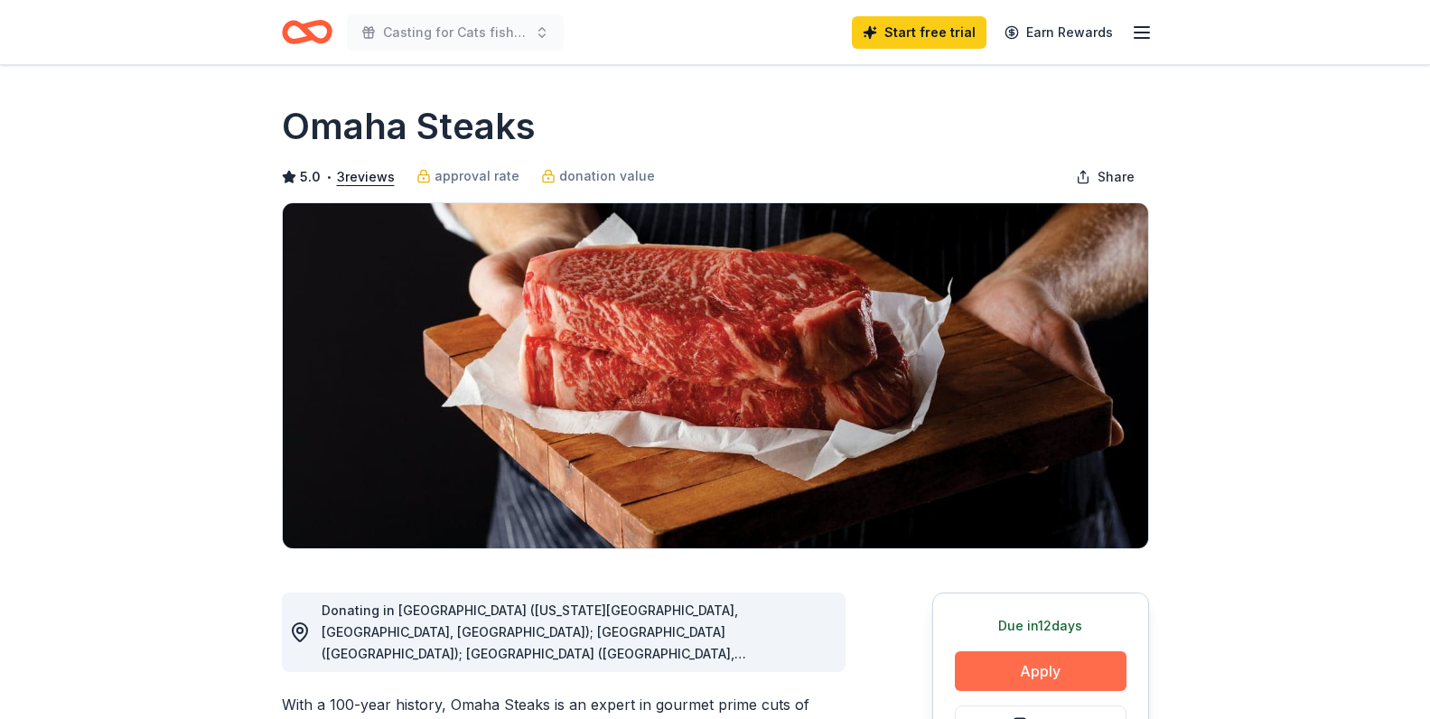
click at [1061, 677] on button "Apply" at bounding box center [1041, 671] width 172 height 40
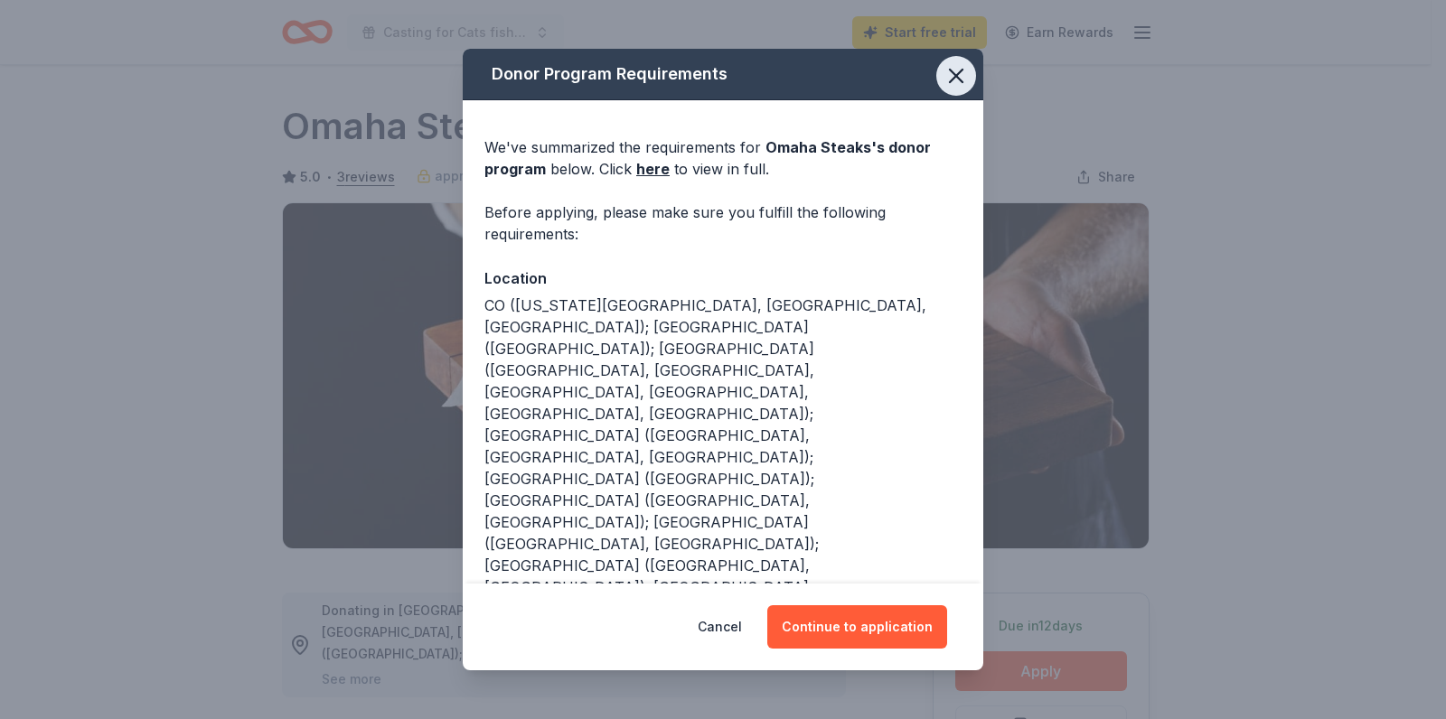
click at [950, 82] on icon "button" at bounding box center [956, 76] width 13 height 13
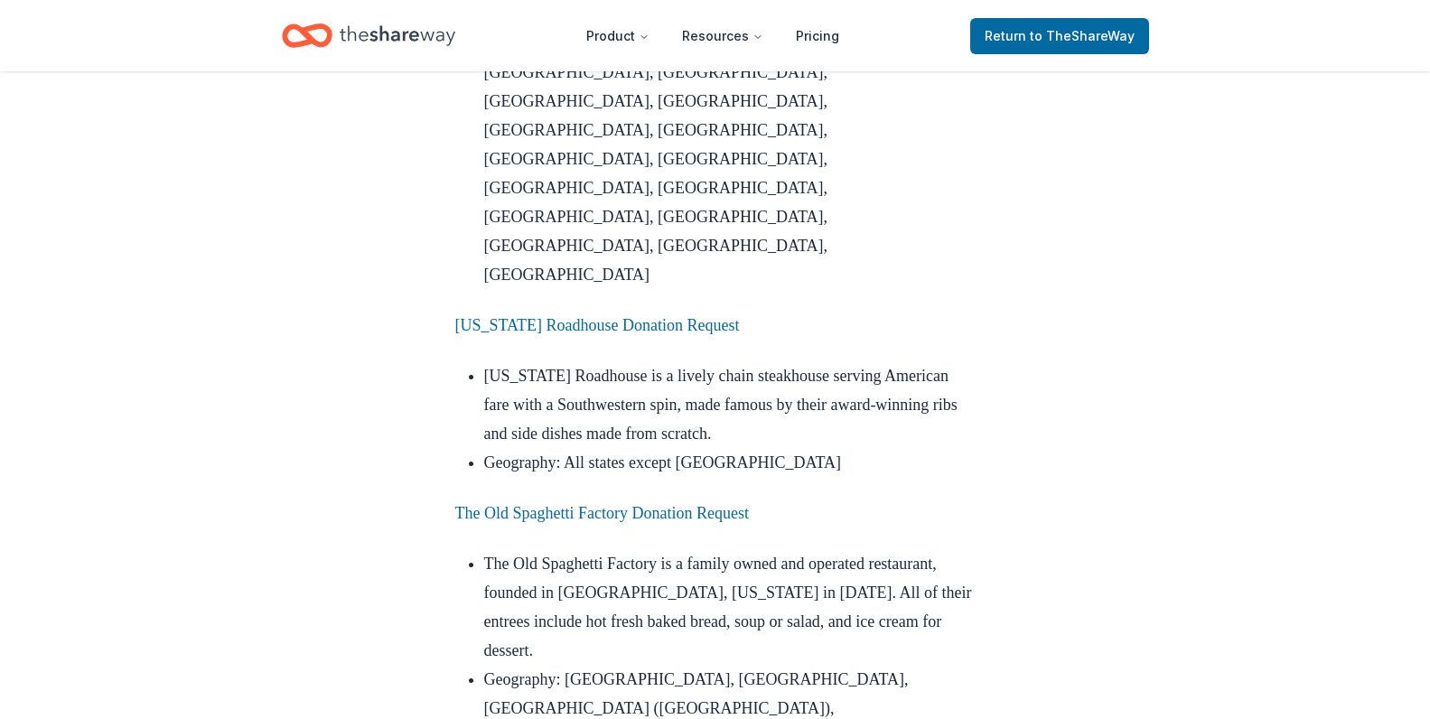
scroll to position [2365, 0]
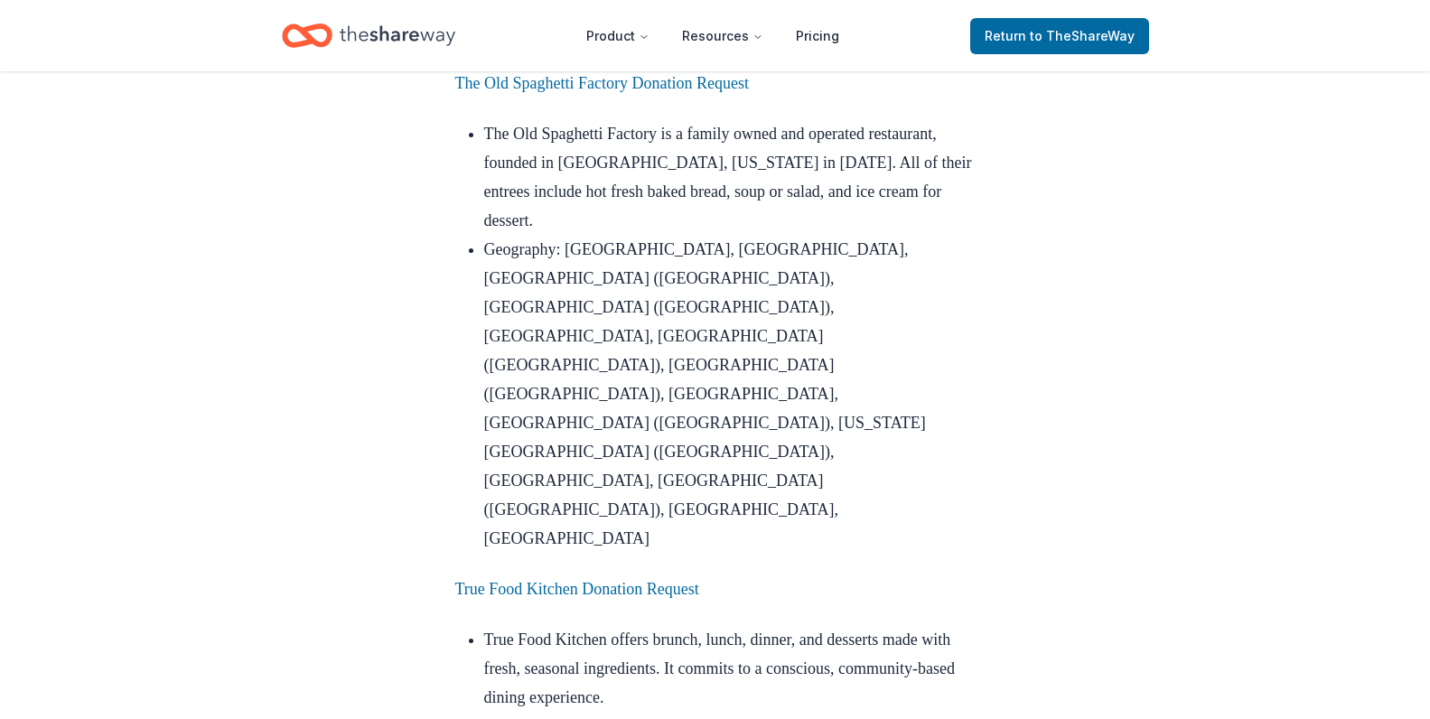
scroll to position [2796, 0]
